Goal: Task Accomplishment & Management: Manage account settings

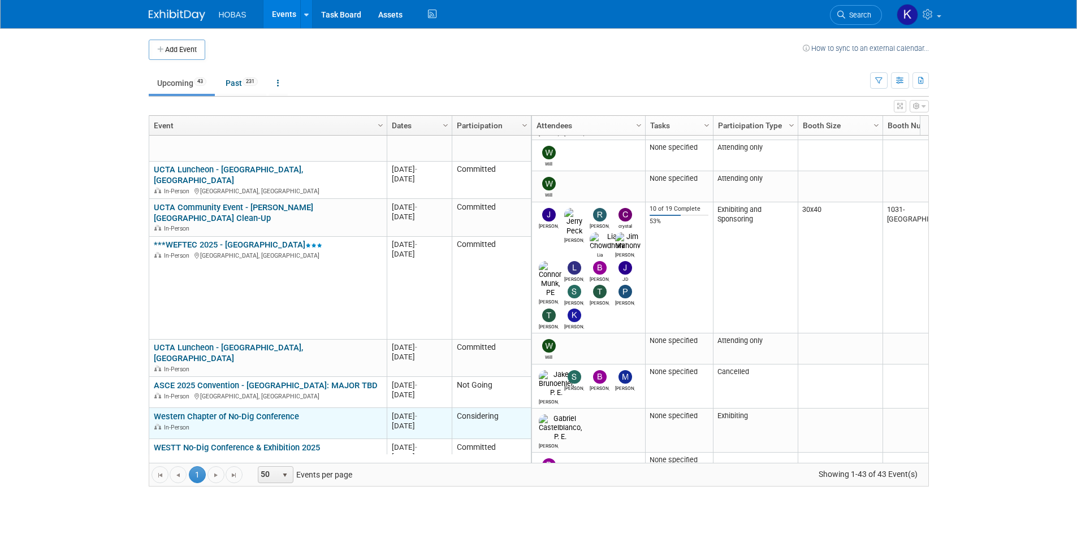
scroll to position [407, 0]
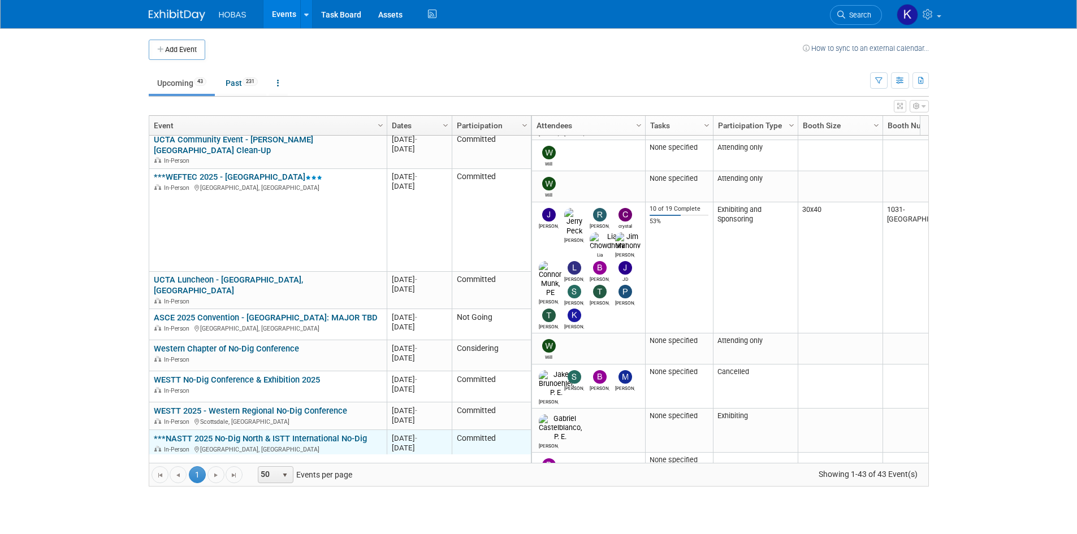
click at [317, 444] on div "In-Person Vancouver, Canada" at bounding box center [268, 449] width 228 height 10
click at [317, 434] on link "***NASTT 2025 No-Dig North & ISTT International No-Dig" at bounding box center [260, 439] width 213 height 10
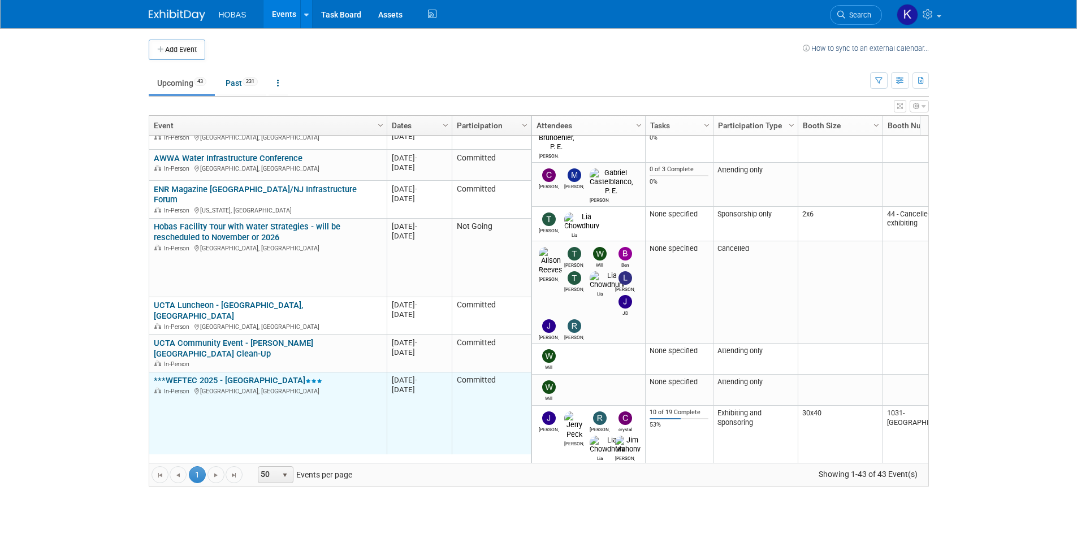
scroll to position [136, 0]
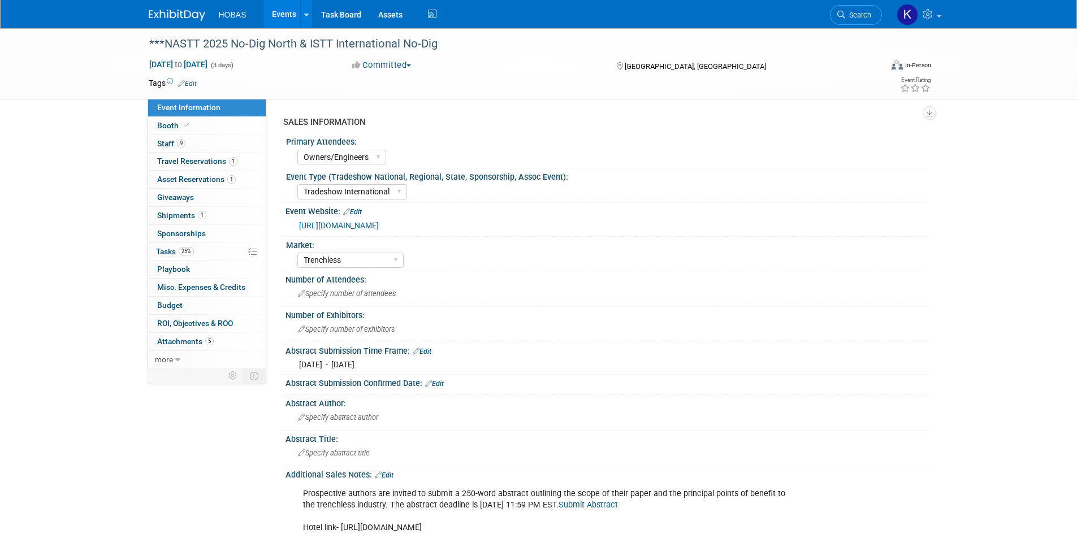
select select "Owners/Engineers"
select select "Tradeshow International"
select select "Trenchless"
select select "Exhibiting"
click at [212, 255] on link "25% Tasks 25%" at bounding box center [207, 252] width 118 height 18
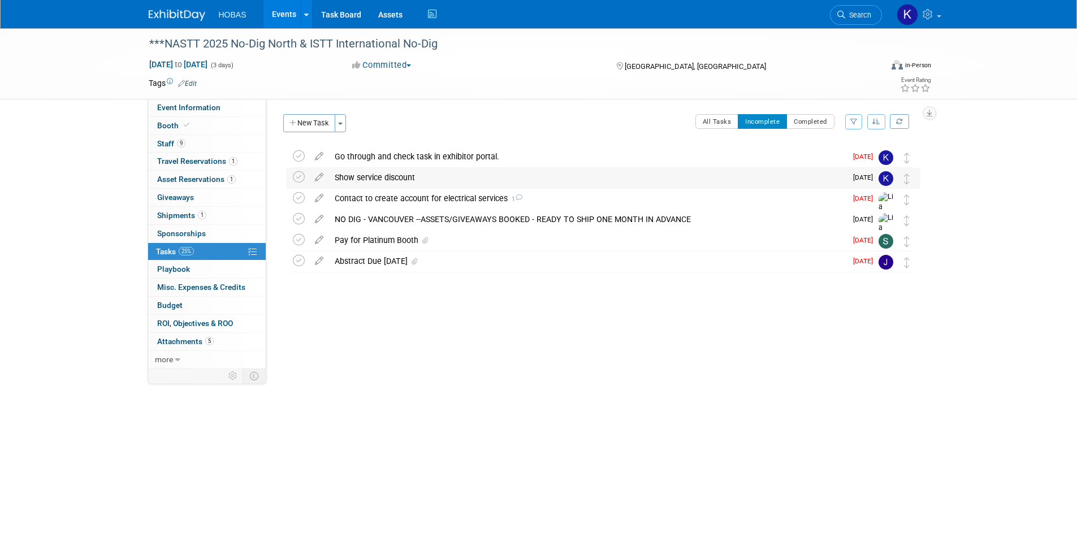
click at [453, 172] on div "Show service discount" at bounding box center [587, 177] width 517 height 19
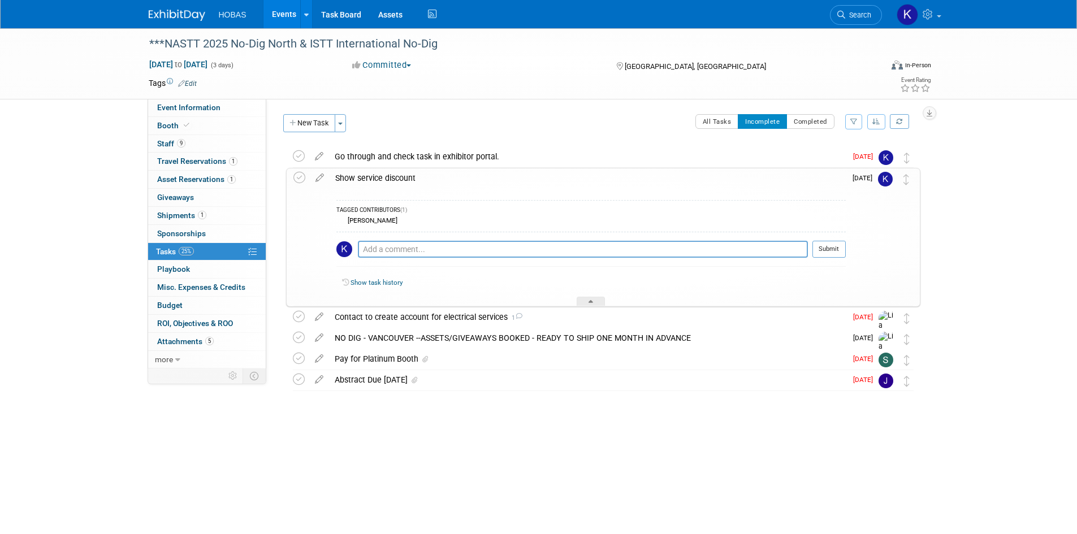
click at [979, 198] on div "***NASTT 2025 No-Dig North & ISTT International No-Dig [DATE] to [DATE] (3 days…" at bounding box center [538, 244] width 1077 height 432
click at [587, 303] on div at bounding box center [591, 302] width 28 height 10
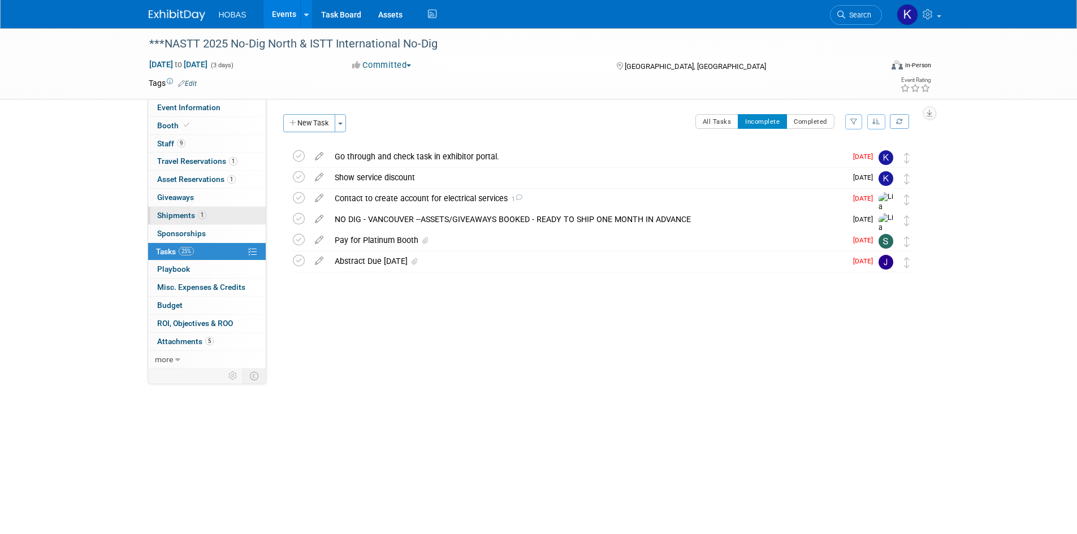
click at [179, 217] on span "Shipments 1" at bounding box center [181, 215] width 49 height 9
